Goal: Transaction & Acquisition: Purchase product/service

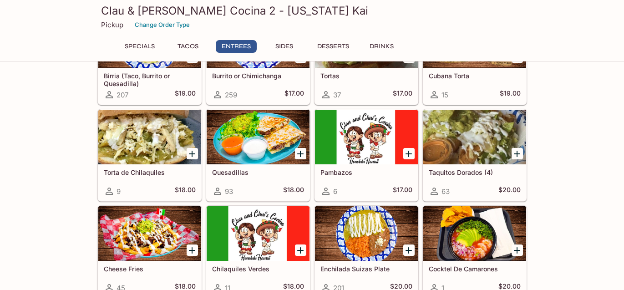
scroll to position [444, 0]
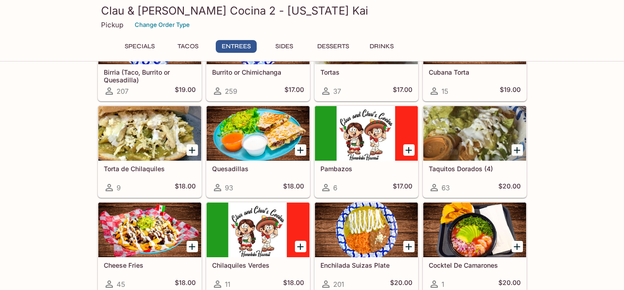
click at [363, 233] on div at bounding box center [366, 229] width 103 height 55
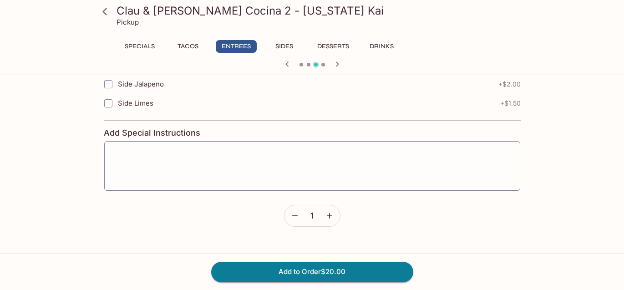
scroll to position [554, 0]
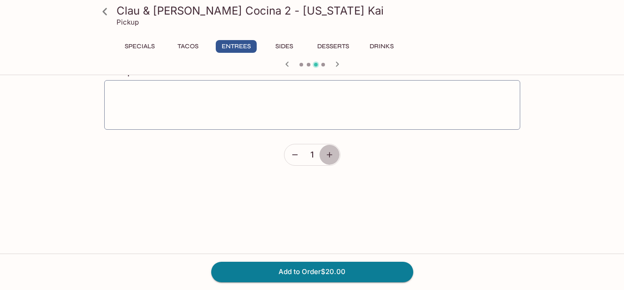
click at [335, 155] on button "button" at bounding box center [329, 154] width 21 height 21
click at [328, 269] on button "Add to Order $60.00" at bounding box center [312, 272] width 202 height 20
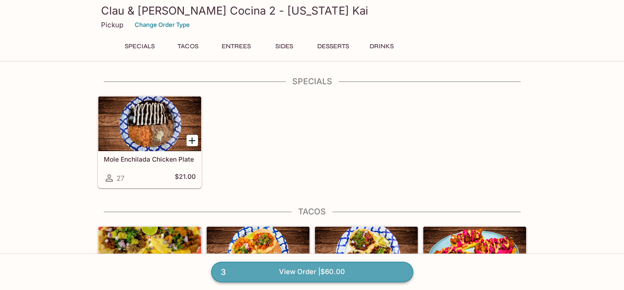
click at [325, 276] on link "3 View Order | $60.00" at bounding box center [312, 272] width 202 height 20
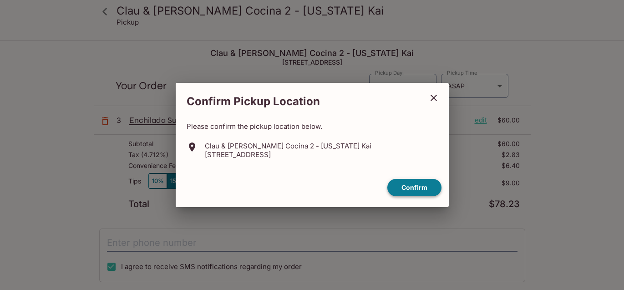
click at [409, 188] on button "Confirm" at bounding box center [414, 188] width 54 height 18
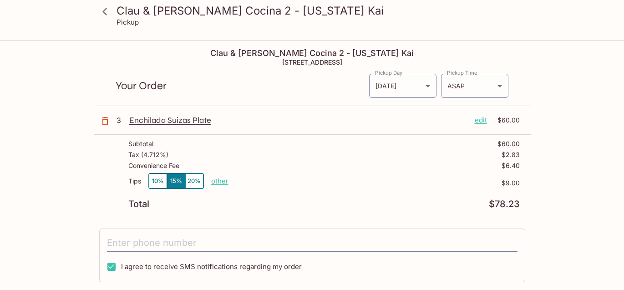
click at [218, 179] on p "other" at bounding box center [219, 181] width 17 height 9
type input "0.00"
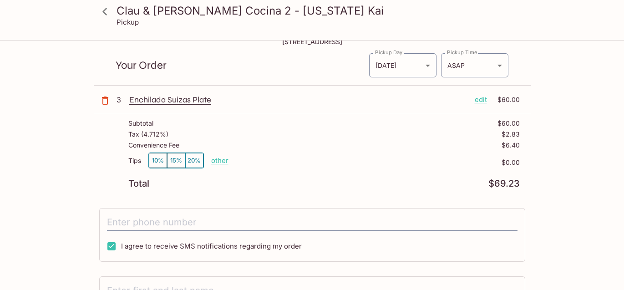
scroll to position [135, 0]
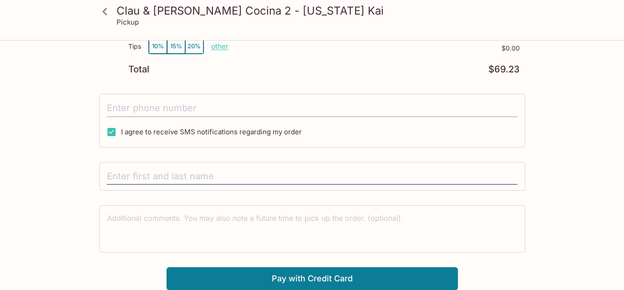
click at [179, 103] on input "tel" at bounding box center [312, 108] width 410 height 17
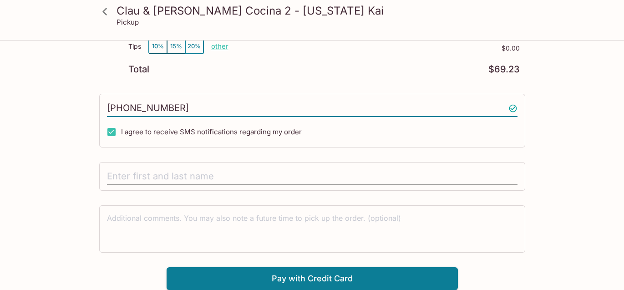
type input "[PHONE_NUMBER]"
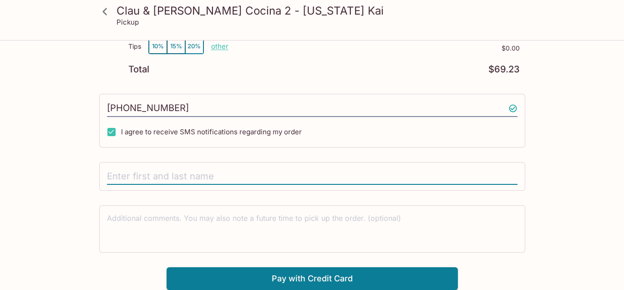
click at [187, 169] on input "text" at bounding box center [312, 176] width 410 height 17
type input "[PERSON_NAME]"
click at [331, 279] on button "Pay with Credit Card" at bounding box center [312, 278] width 291 height 23
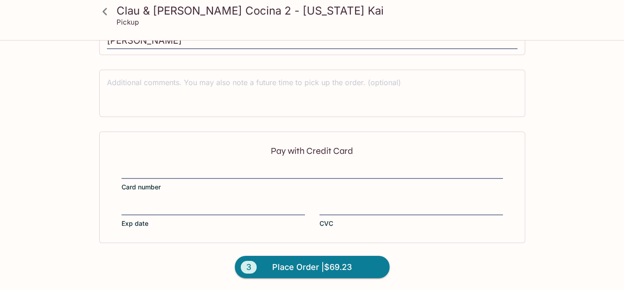
scroll to position [271, 0]
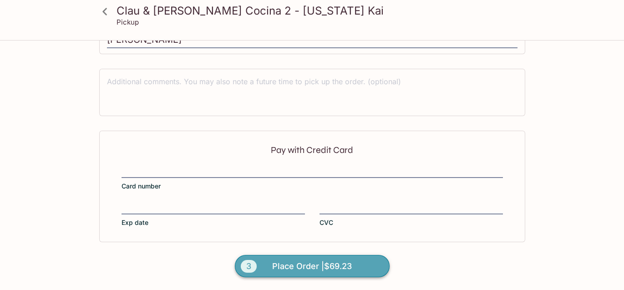
click at [304, 263] on span "Place Order | $69.23" at bounding box center [312, 266] width 80 height 15
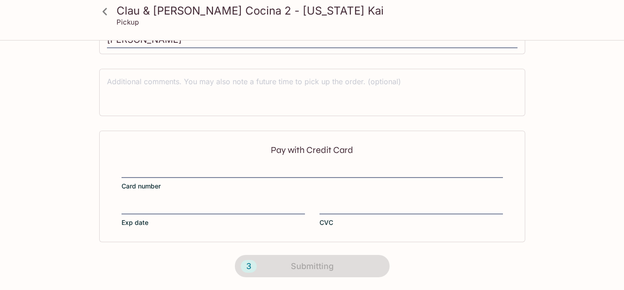
scroll to position [239, 0]
